Goal: Task Accomplishment & Management: Use online tool/utility

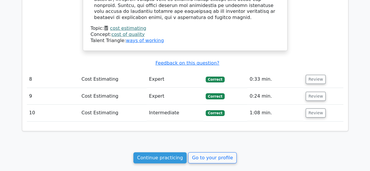
scroll to position [925, 0]
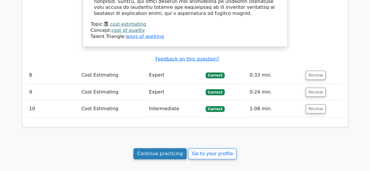
click at [157, 148] on link "Continue practicing" at bounding box center [159, 153] width 53 height 11
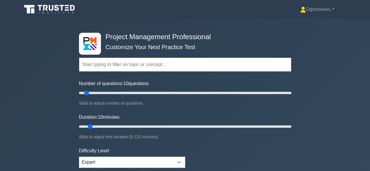
click at [116, 66] on input "text" at bounding box center [185, 65] width 212 height 14
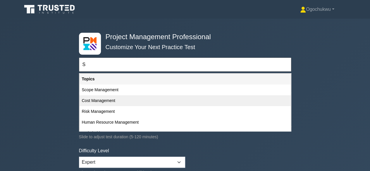
click at [111, 101] on div "Cost Management" at bounding box center [184, 100] width 211 height 11
type input "Cost Management"
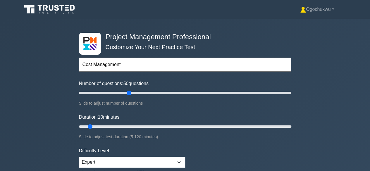
drag, startPoint x: 85, startPoint y: 92, endPoint x: 128, endPoint y: 96, distance: 42.6
type input "50"
click at [128, 96] on input "Number of questions: 50 questions" at bounding box center [185, 92] width 212 height 7
drag, startPoint x: 90, startPoint y: 125, endPoint x: 163, endPoint y: 126, distance: 73.1
type input "50"
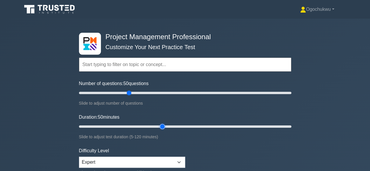
click at [163, 126] on input "Duration: 50 minutes" at bounding box center [185, 126] width 212 height 7
